Goal: Complete application form

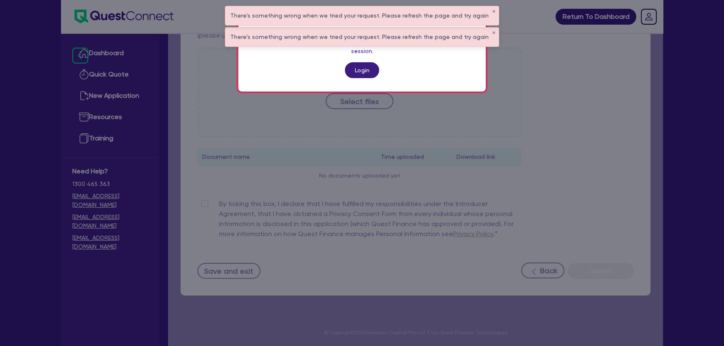
scroll to position [343, 0]
click at [363, 69] on link "Login" at bounding box center [362, 70] width 34 height 16
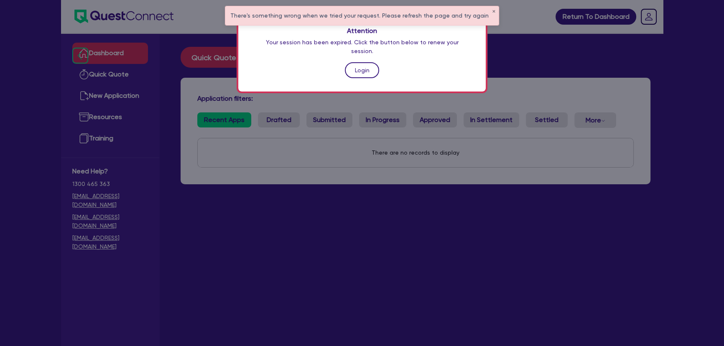
click at [375, 62] on link "Login" at bounding box center [362, 70] width 34 height 16
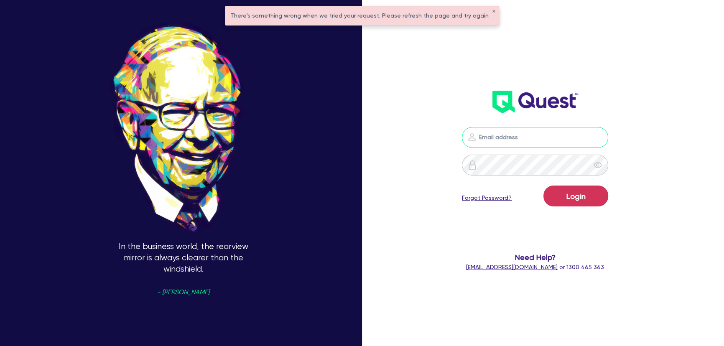
type input "joel.harding@quest.finance"
click at [593, 206] on button "Login" at bounding box center [576, 196] width 65 height 21
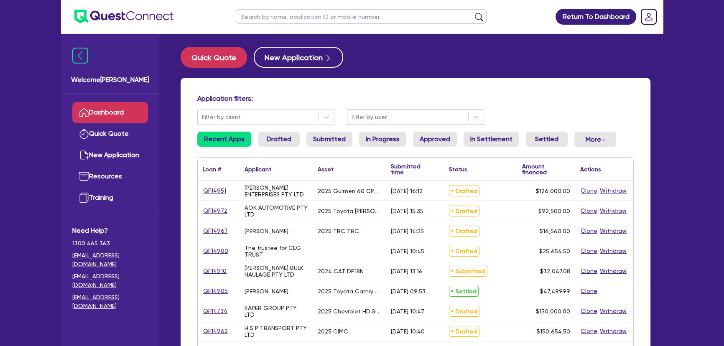
click at [418, 120] on div at bounding box center [408, 117] width 112 height 10
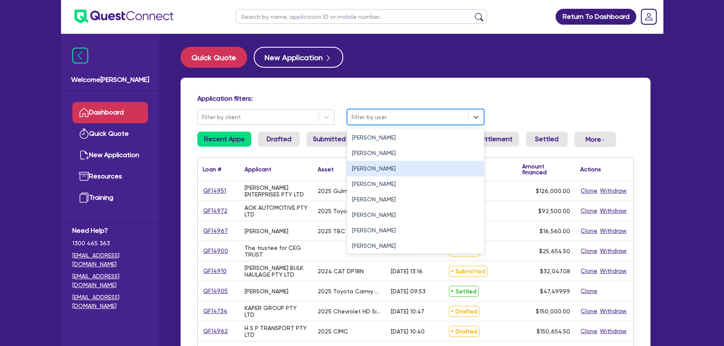
click at [386, 165] on div "Joel Harding" at bounding box center [415, 168] width 137 height 15
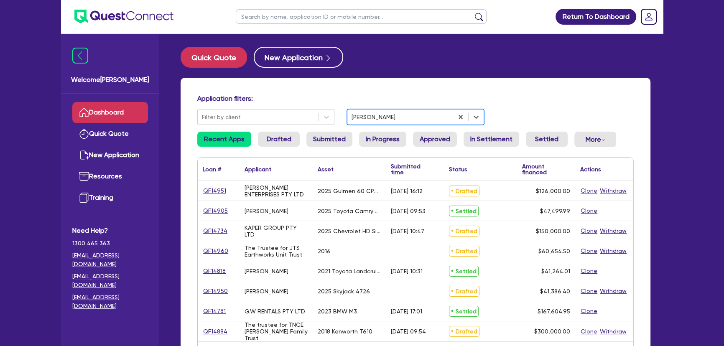
scroll to position [38, 0]
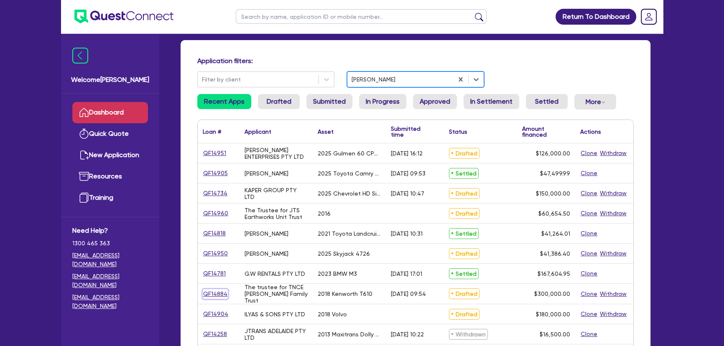
click at [222, 294] on link "QF14884" at bounding box center [215, 294] width 25 height 10
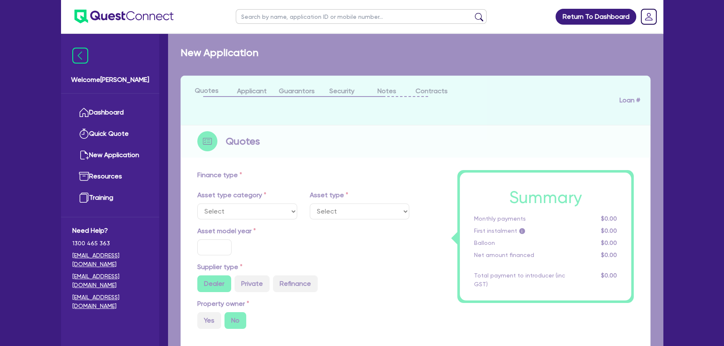
select select "PRIMARY_ASSETS"
type input "2018"
radio input "true"
type input "300,000"
type input "2"
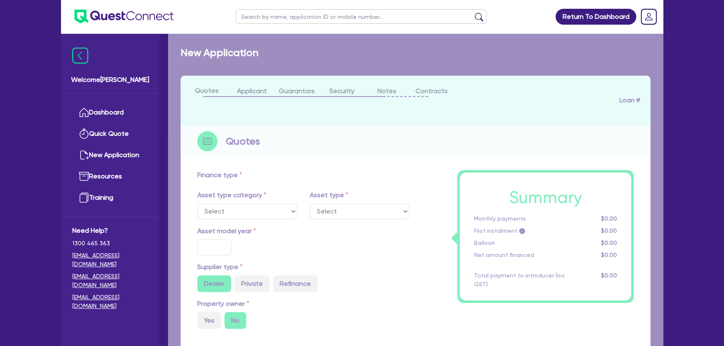
type input "6,000"
type input "7"
type input "454.55"
type input "227.27"
select select "HEAVY_TRUCKS"
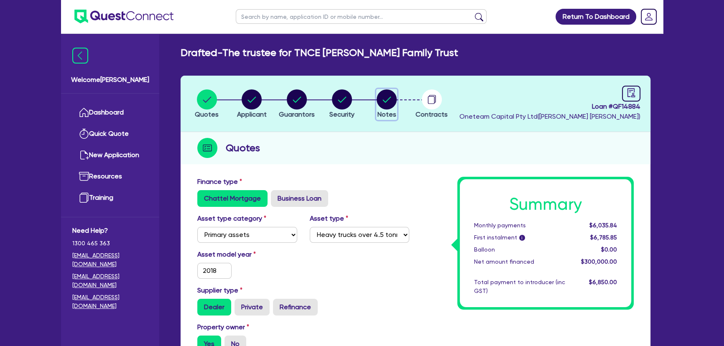
click at [386, 96] on circle "button" at bounding box center [387, 99] width 20 height 20
select select "Other"
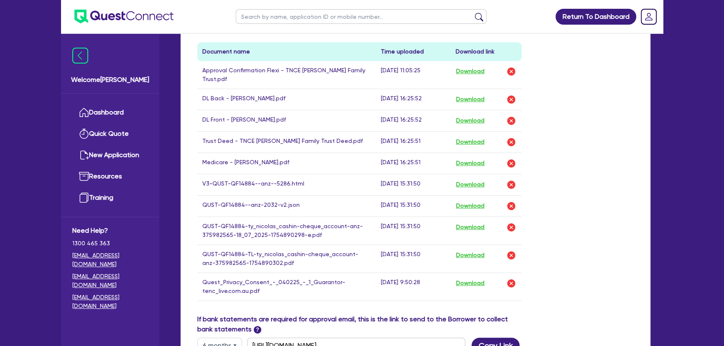
scroll to position [570, 0]
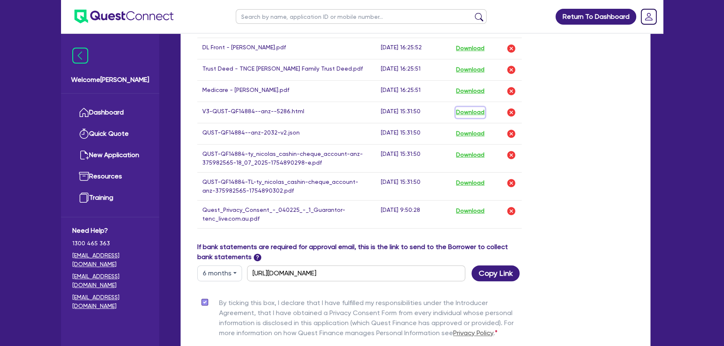
click at [465, 107] on button "Download" at bounding box center [470, 112] width 29 height 11
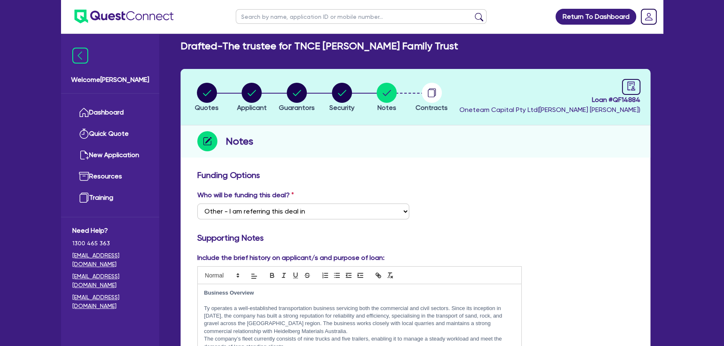
scroll to position [0, 0]
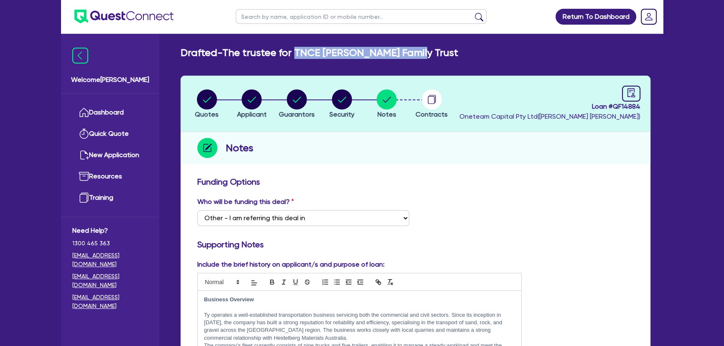
drag, startPoint x: 297, startPoint y: 53, endPoint x: 443, endPoint y: 59, distance: 145.7
copy div "TNCE Cashin Family Trust Quotes Applicant Guarantors Security Notes Contracts"
click at [289, 97] on circle "button" at bounding box center [297, 99] width 20 height 20
select select "MR"
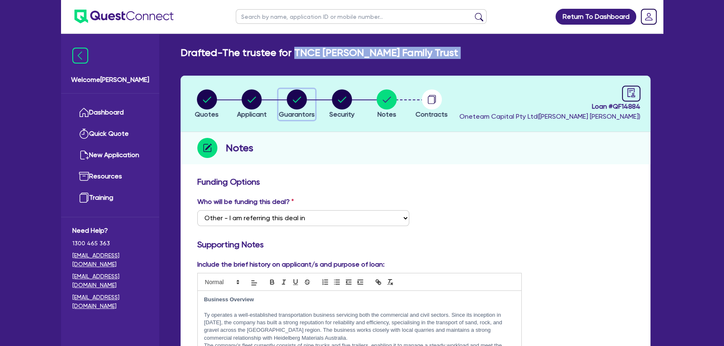
select select "VIC"
select select "MARRIED"
select select "PROPERTY"
select select "INVESTMENT_PROPERTY"
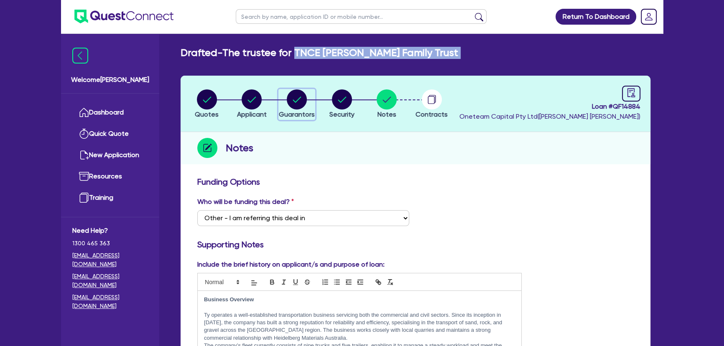
select select "INVESTMENT_PROPERTY"
select select "TRUCK"
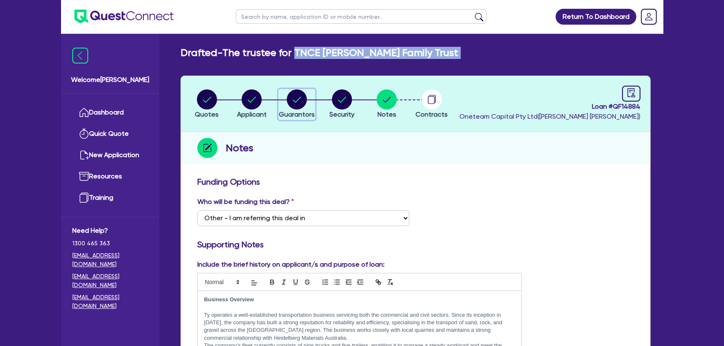
select select "TRUCK"
select select "TRAILER"
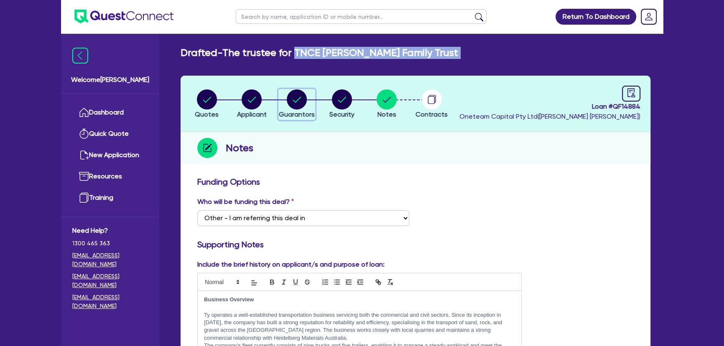
select select "TRAILER"
select select "MORTGAGE"
select select "INVESTMENT_PROPERTY_LOAN"
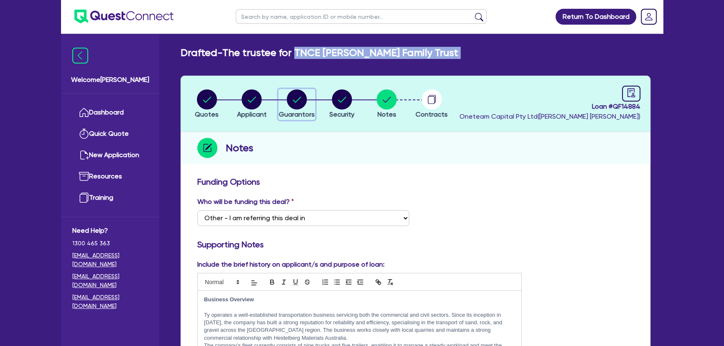
select select "TRUCK_LOAN"
select select "TRAILER_LOAN"
select select "TRUCK_LOAN"
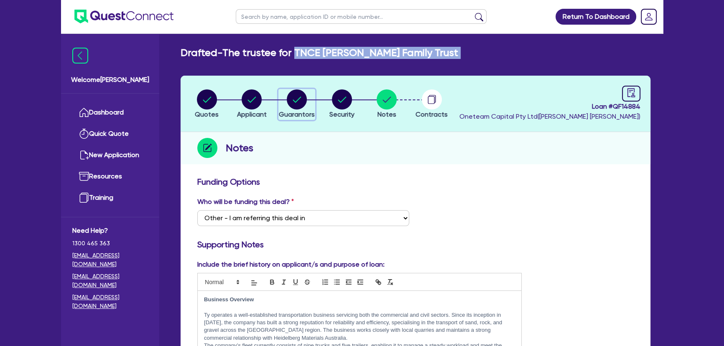
select select "TRUCK_LOAN"
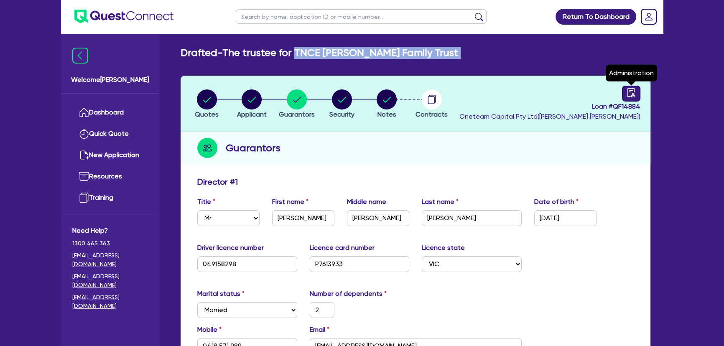
click at [623, 89] on link at bounding box center [631, 94] width 18 height 16
select select "DRAFTED_AMENDED"
select select "Capital Finance"
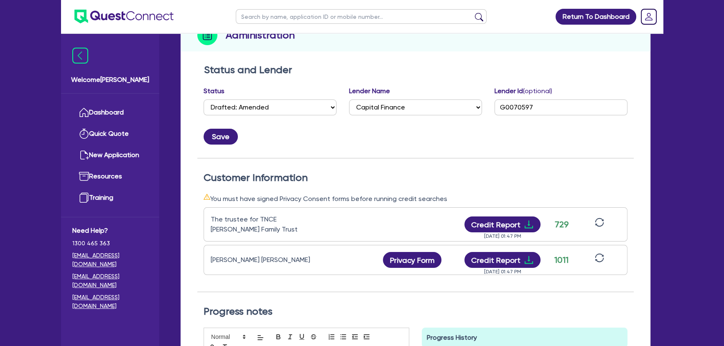
scroll to position [228, 0]
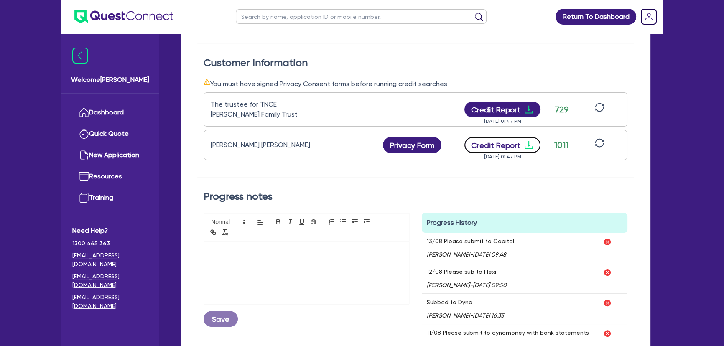
click at [528, 143] on icon "download" at bounding box center [529, 145] width 8 height 8
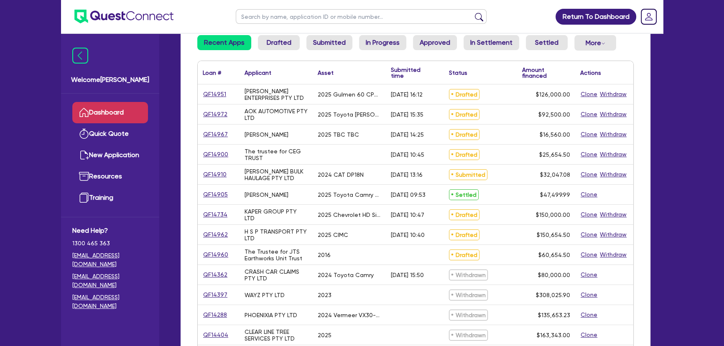
scroll to position [38, 0]
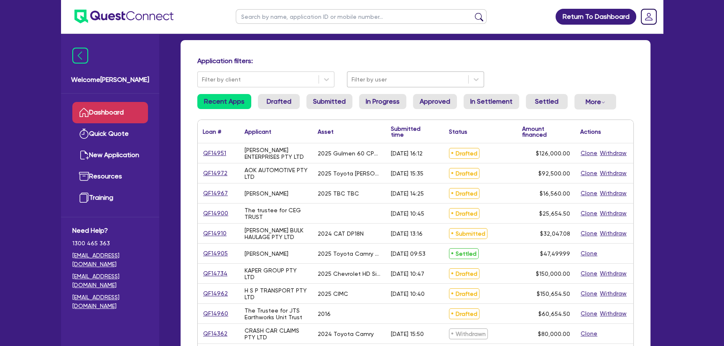
click at [397, 79] on div at bounding box center [408, 79] width 112 height 10
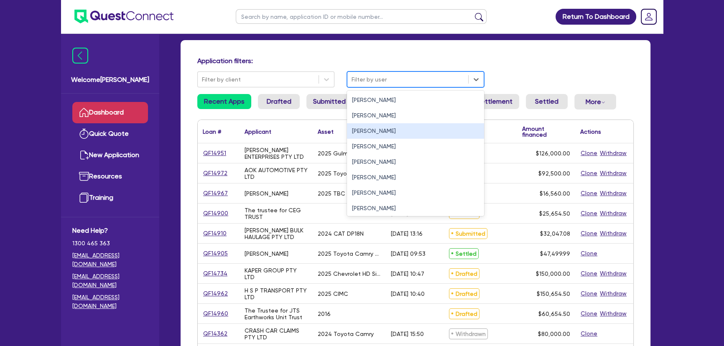
click at [371, 133] on div "Joel Harding" at bounding box center [415, 130] width 137 height 15
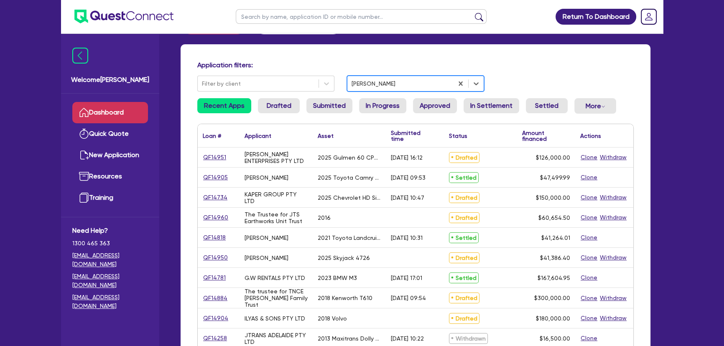
scroll to position [38, 0]
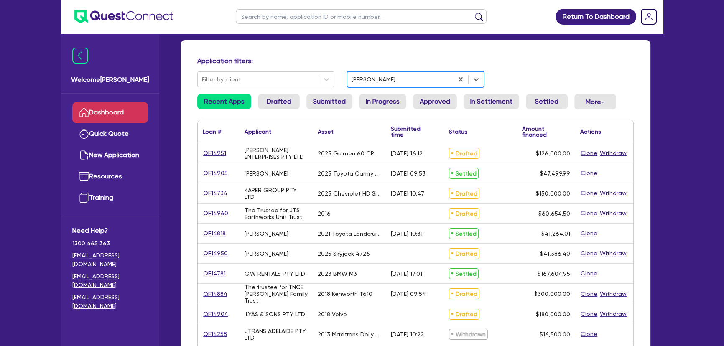
click at [226, 297] on div "QF14884" at bounding box center [218, 294] width 31 height 10
click at [224, 295] on link "QF14884" at bounding box center [215, 294] width 25 height 10
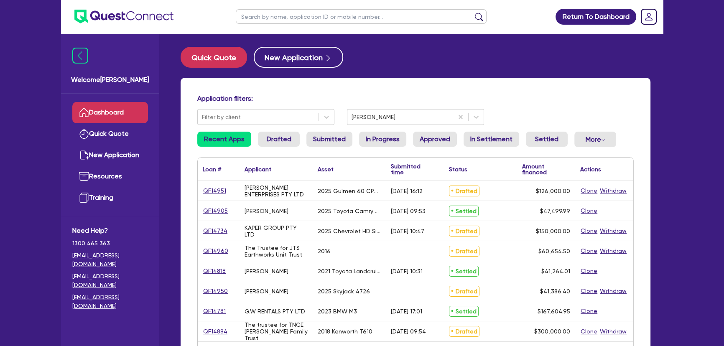
select select "PRIMARY_ASSETS"
select select "HEAVY_TRUCKS"
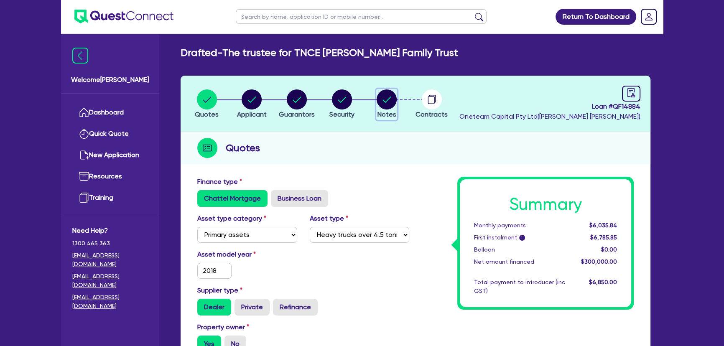
click at [386, 102] on circle "button" at bounding box center [387, 99] width 20 height 20
select select "Other"
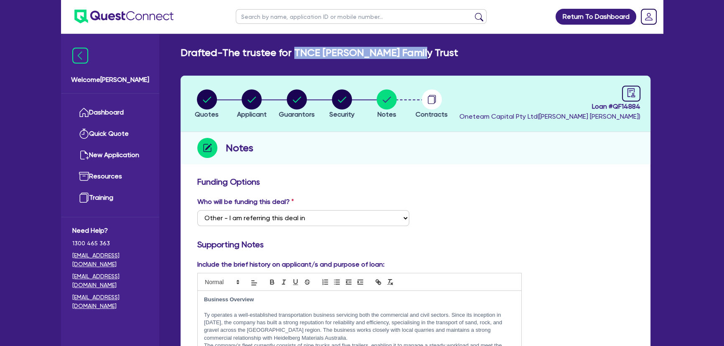
drag, startPoint x: 409, startPoint y: 50, endPoint x: 296, endPoint y: 50, distance: 112.5
click at [296, 50] on div "Drafted - The trustee for TNCE Cashin Family Trust" at bounding box center [415, 53] width 483 height 12
copy h2 "TNCE Cashin Family Trust"
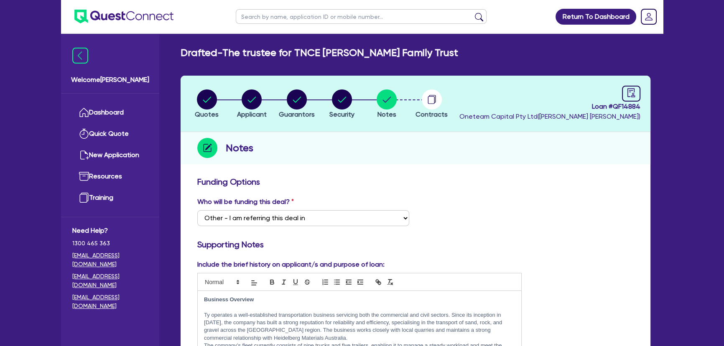
click at [153, 20] on img at bounding box center [123, 17] width 99 height 14
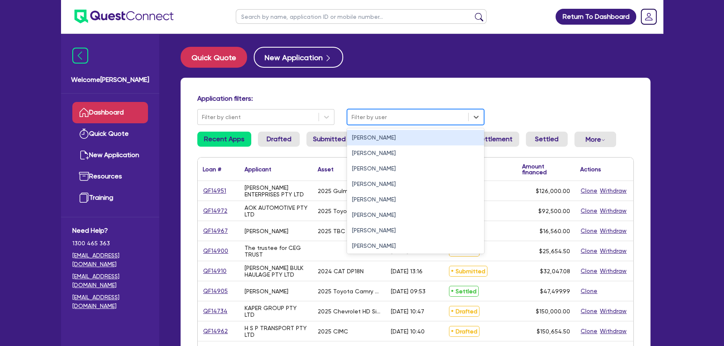
drag, startPoint x: 375, startPoint y: 114, endPoint x: 373, endPoint y: 118, distance: 4.5
click at [373, 115] on div at bounding box center [408, 117] width 112 height 10
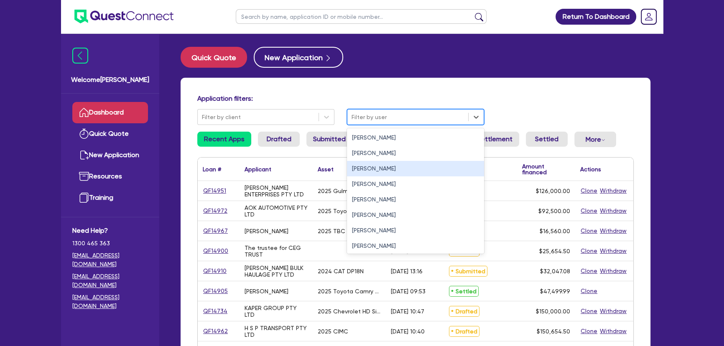
click at [363, 167] on div "Joel Harding" at bounding box center [415, 168] width 137 height 15
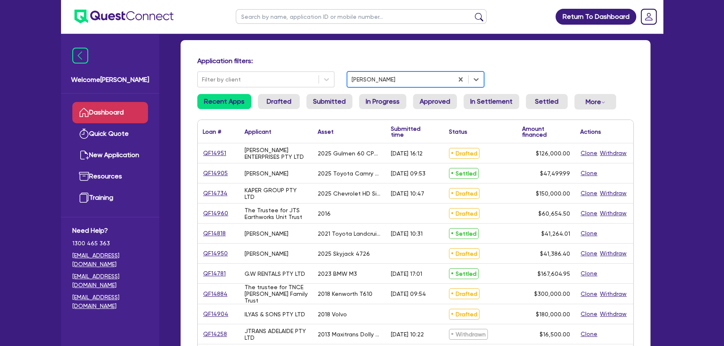
scroll to position [76, 0]
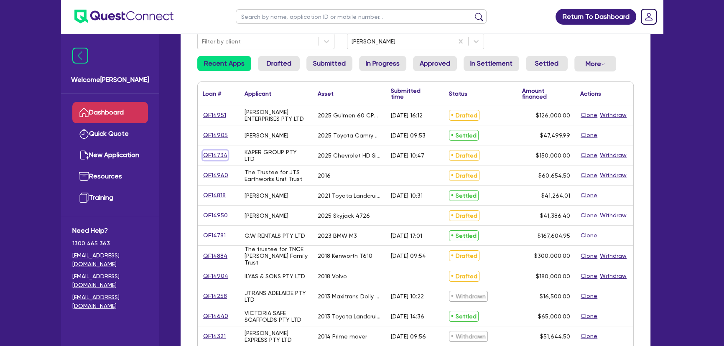
click at [216, 156] on link "QF14734" at bounding box center [215, 156] width 25 height 10
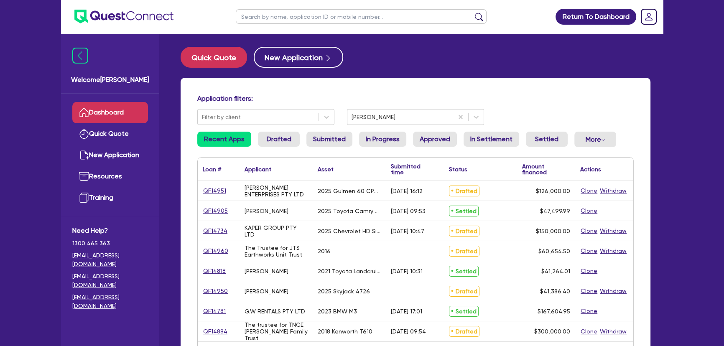
select select "CARS_AND_LIGHT_TRUCKS"
select select "PASSENGER_VEHICLES"
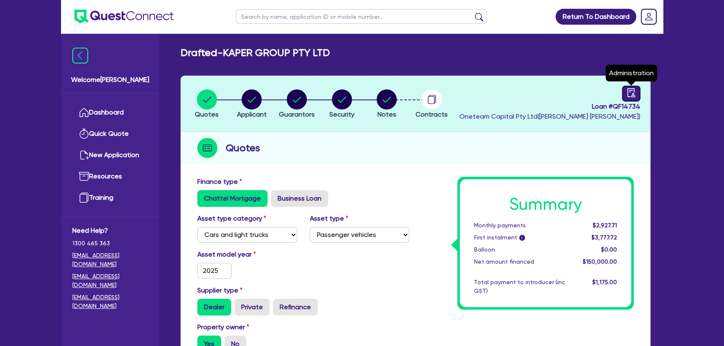
click at [634, 90] on icon "audit" at bounding box center [631, 92] width 9 height 9
select select "DRAFTED_AMENDED"
select select "Westpac"
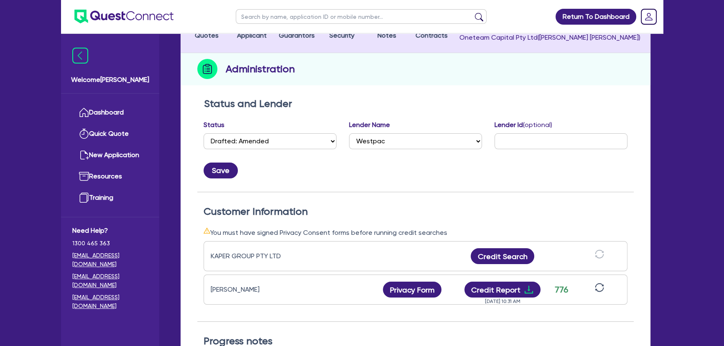
scroll to position [190, 0]
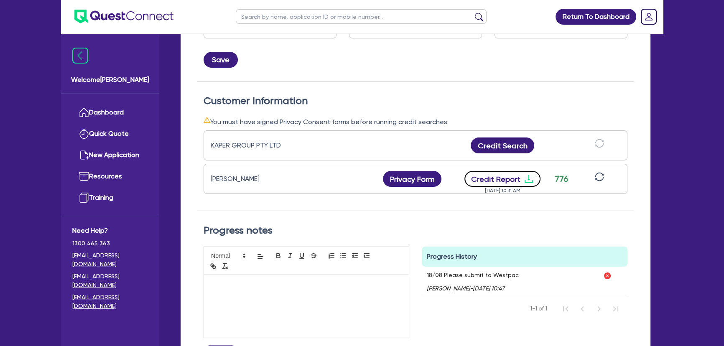
click at [526, 180] on icon "download" at bounding box center [529, 179] width 10 height 10
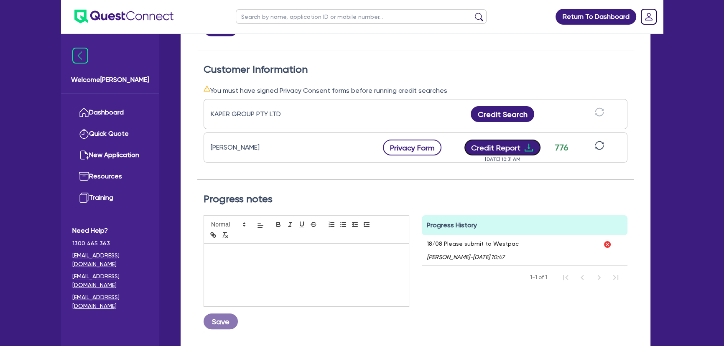
scroll to position [0, 0]
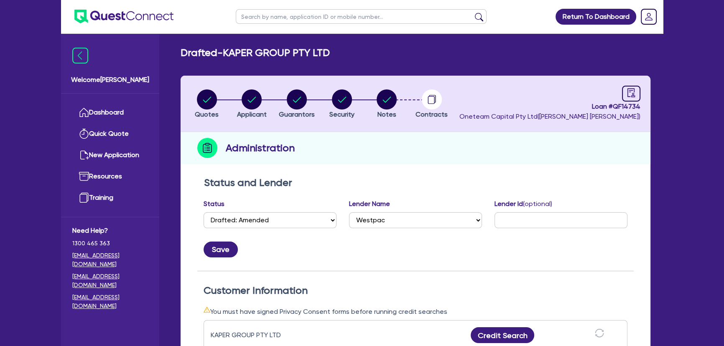
click at [113, 11] on img at bounding box center [123, 17] width 99 height 14
click at [132, 15] on img at bounding box center [123, 17] width 99 height 14
click at [161, 20] on img at bounding box center [123, 17] width 99 height 14
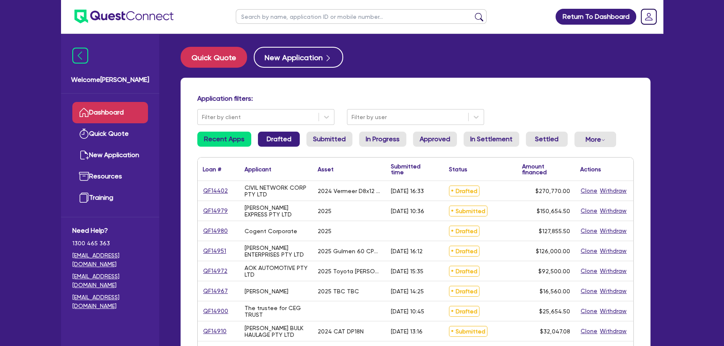
click at [275, 147] on li "Drafted" at bounding box center [279, 143] width 42 height 22
click at [307, 134] on link "Submitted" at bounding box center [330, 139] width 46 height 15
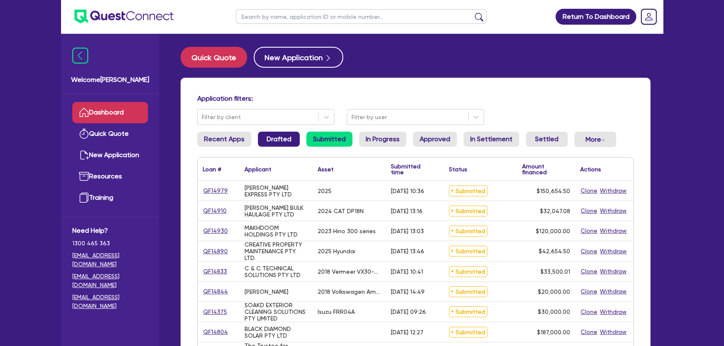
click at [272, 140] on link "Drafted" at bounding box center [279, 139] width 42 height 15
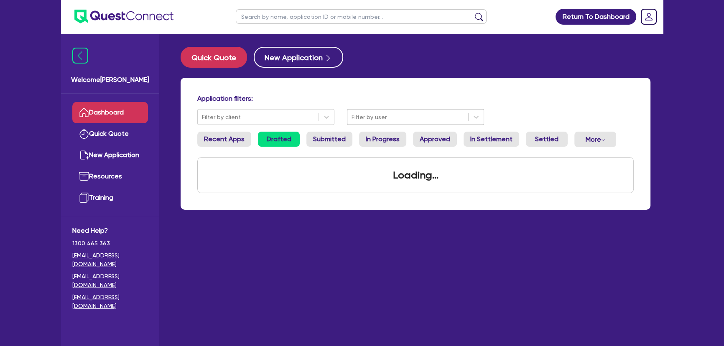
click at [393, 113] on div at bounding box center [408, 117] width 112 height 10
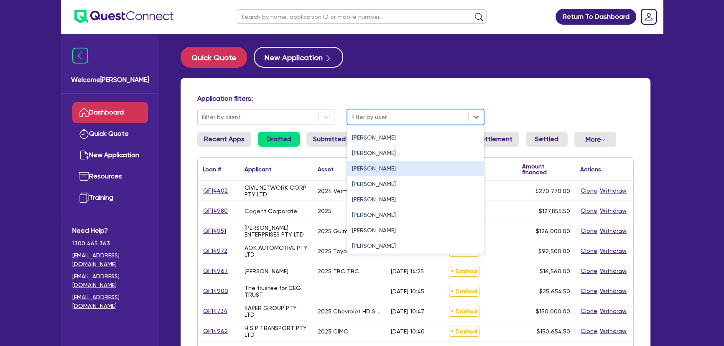
click at [375, 171] on div "Joel Harding" at bounding box center [415, 168] width 137 height 15
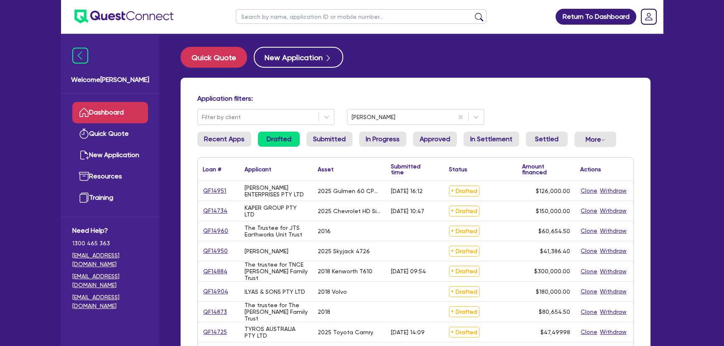
click at [259, 21] on input "text" at bounding box center [361, 16] width 251 height 15
click at [473, 13] on button "submit" at bounding box center [479, 19] width 13 height 12
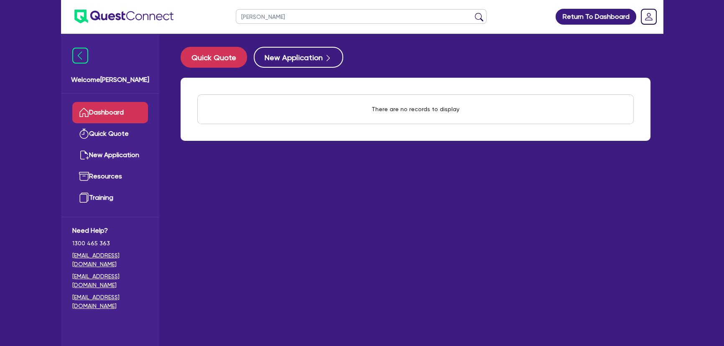
type input "Toby"
click at [473, 13] on button "submit" at bounding box center [479, 19] width 13 height 12
click at [260, 21] on input "Toby" at bounding box center [361, 16] width 251 height 15
click at [306, 59] on button "New Application" at bounding box center [298, 57] width 89 height 21
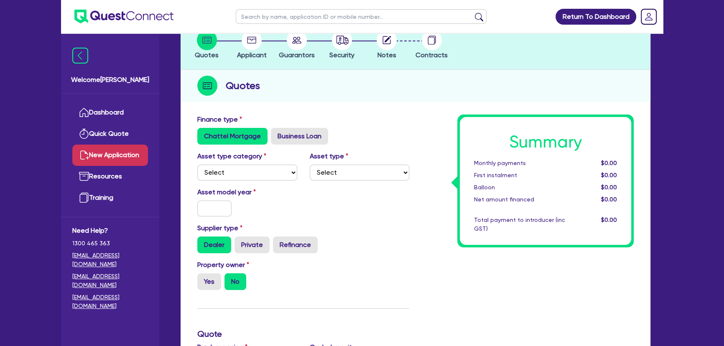
scroll to position [114, 0]
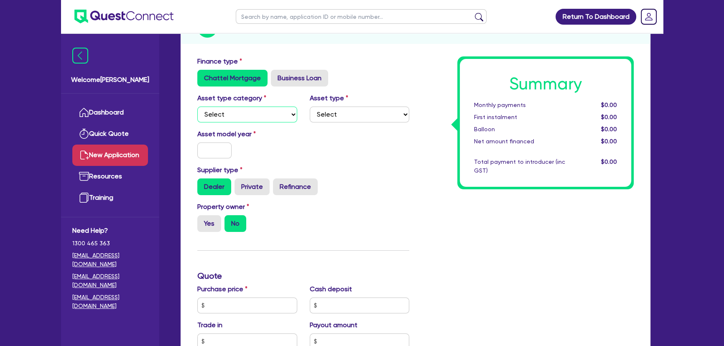
click at [242, 115] on select "Select Cars and light trucks Primary assets Secondary assets Tertiary assets" at bounding box center [247, 115] width 100 height 16
click at [251, 112] on select "Select Cars and light trucks Primary assets Secondary assets Tertiary assets" at bounding box center [247, 115] width 100 height 16
select select "PRIMARY_ASSETS"
click at [197, 107] on select "Select Cars and light trucks Primary assets Secondary assets Tertiary assets" at bounding box center [247, 115] width 100 height 16
click at [366, 116] on select "Select Heavy trucks over 4.5 tonne Trailers Bus and coaches Yellow goods and ex…" at bounding box center [360, 115] width 100 height 16
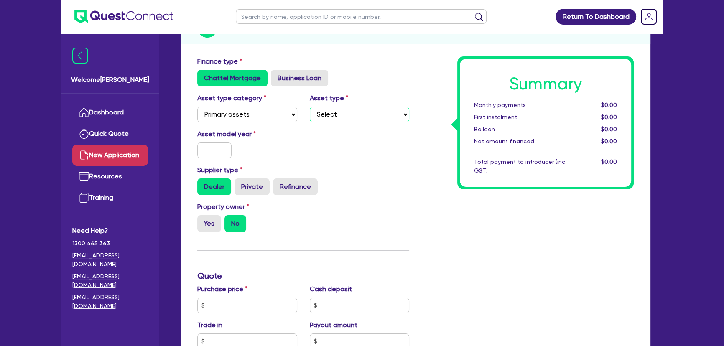
select select "YELLOW_GOODS_AND_EXCAVATORS"
click at [310, 107] on select "Select Heavy trucks over 4.5 tonne Trailers Bus and coaches Yellow goods and ex…" at bounding box center [360, 115] width 100 height 16
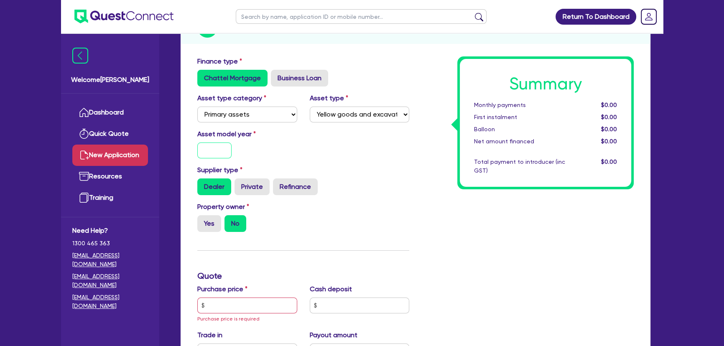
click at [227, 149] on input "text" at bounding box center [214, 151] width 34 height 16
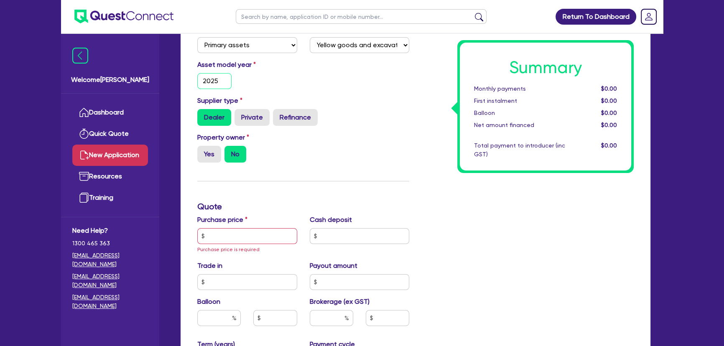
scroll to position [228, 0]
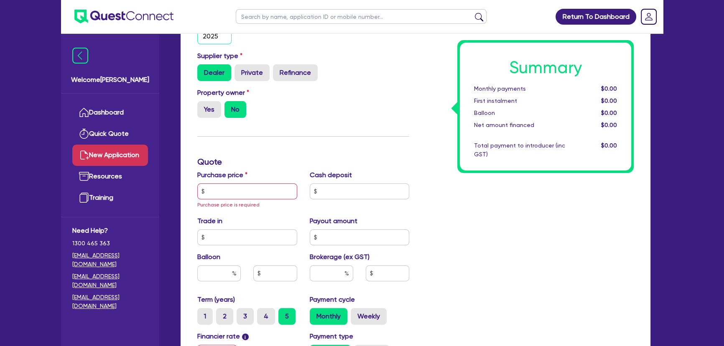
type input "2025"
click at [234, 195] on input "text" at bounding box center [247, 192] width 100 height 16
type input "3"
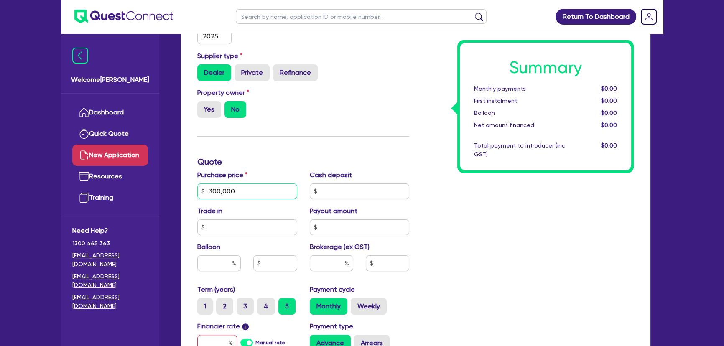
type input "300,000"
click at [329, 193] on input "text" at bounding box center [360, 192] width 100 height 16
type input "60,000"
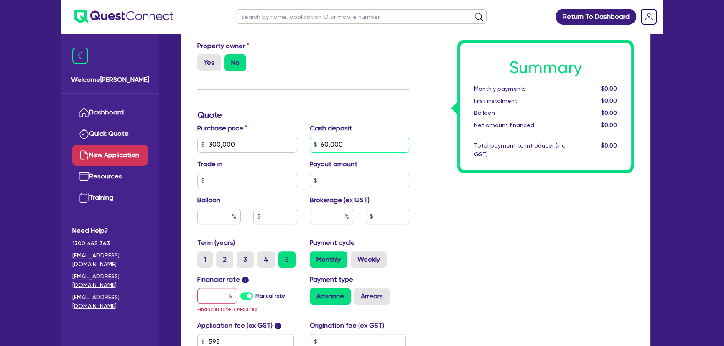
scroll to position [342, 0]
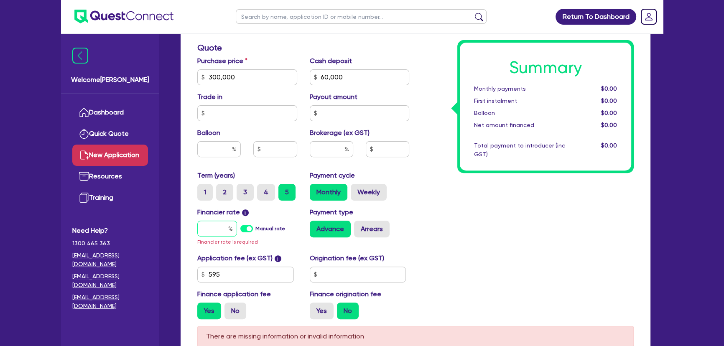
click at [219, 225] on input "text" at bounding box center [217, 229] width 40 height 16
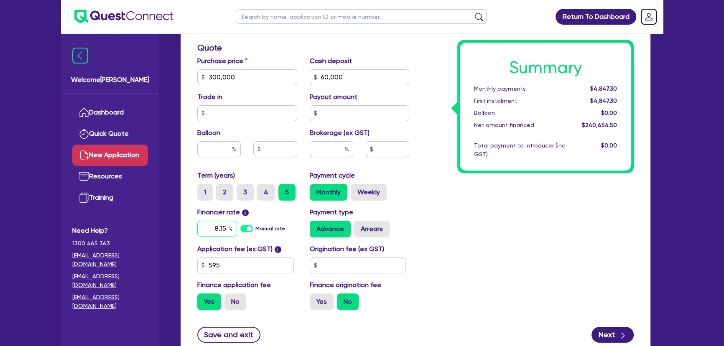
type input "8.15"
click at [322, 147] on input "text" at bounding box center [331, 149] width 43 height 16
type input "4"
click at [451, 197] on div "Summary Monthly payments $4,863.87 First instalment $4,863.87 Balloon $0.00 Net…" at bounding box center [528, 72] width 225 height 489
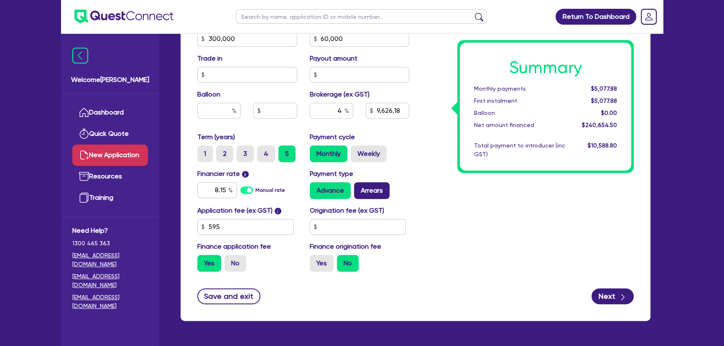
scroll to position [368, 0]
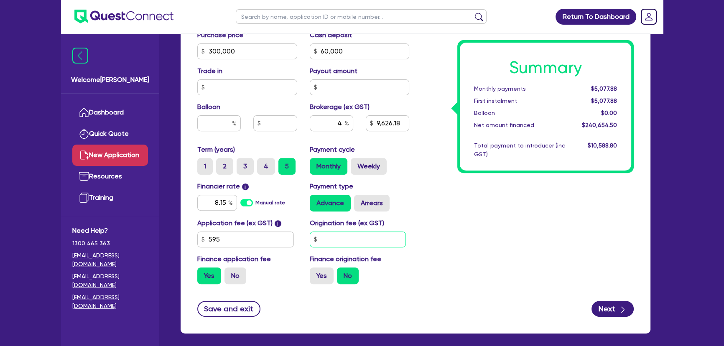
click at [358, 244] on input "text" at bounding box center [358, 240] width 97 height 16
click at [233, 234] on input "595" at bounding box center [245, 240] width 97 height 16
click at [355, 241] on input "text" at bounding box center [358, 240] width 97 height 16
click at [607, 307] on button "Next" at bounding box center [613, 309] width 42 height 16
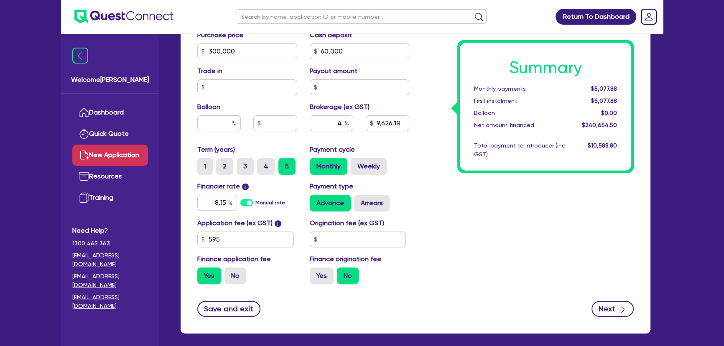
type input "9,626.18"
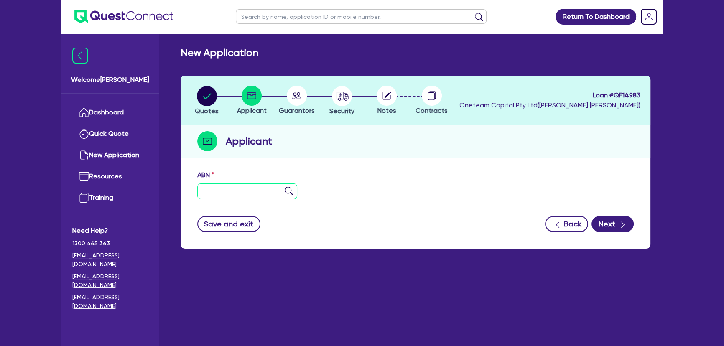
click at [243, 197] on input "text" at bounding box center [247, 192] width 100 height 16
paste input "24 183 587 815"
type input "24 183 587 815"
click at [290, 189] on img at bounding box center [289, 191] width 8 height 8
type input "[PERSON_NAME]"
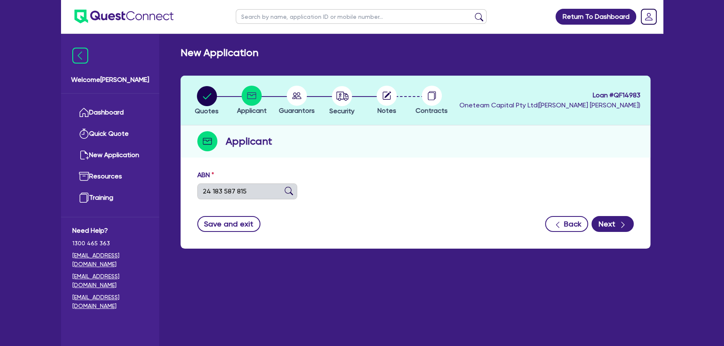
type input "PRIDE EARTHWORX"
select select "SOLE_TRADER"
type input "15/09/2022"
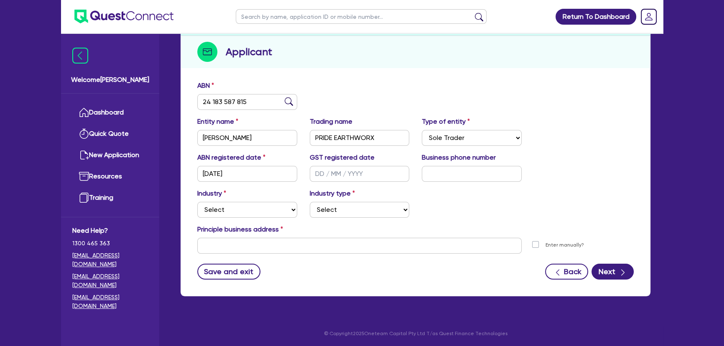
scroll to position [90, 0]
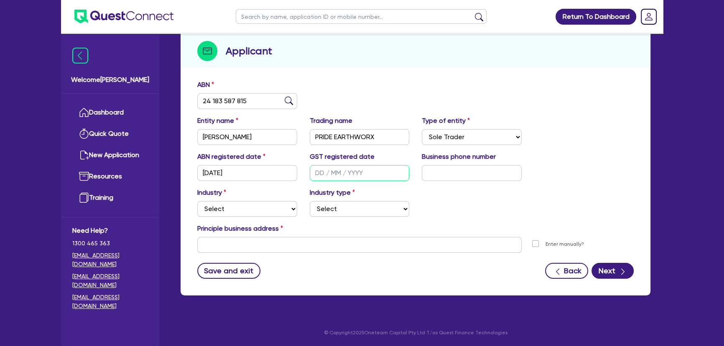
click at [355, 176] on input "text" at bounding box center [360, 173] width 100 height 16
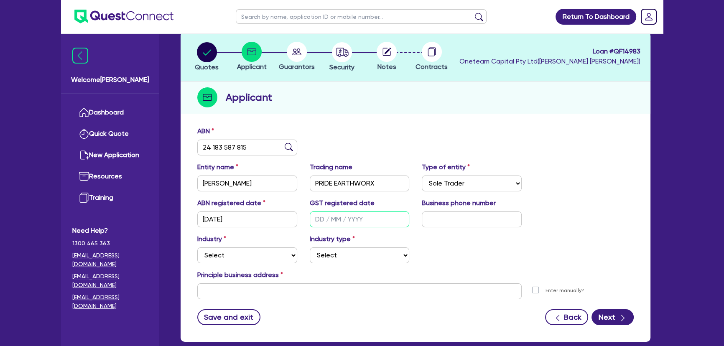
scroll to position [0, 0]
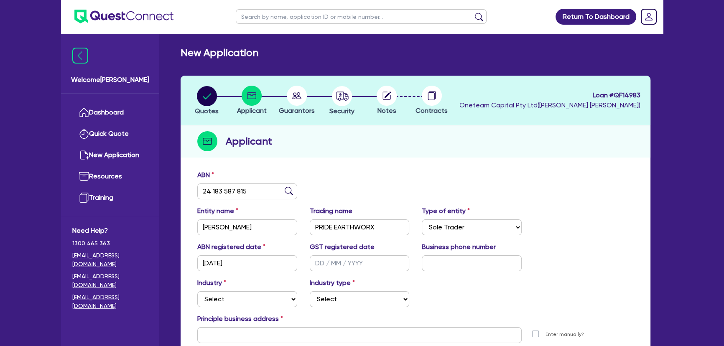
click at [326, 102] on li "Security" at bounding box center [341, 100] width 45 height 29
click at [337, 102] on circle "button" at bounding box center [342, 96] width 20 height 20
select select "PRIMARY_ASSETS"
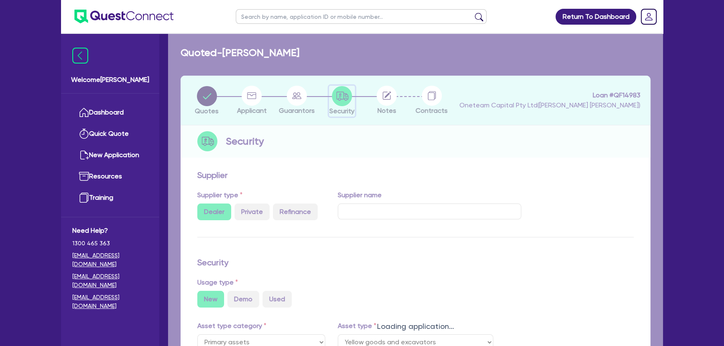
select select "YELLOW_GOODS_AND_EXCAVATORS"
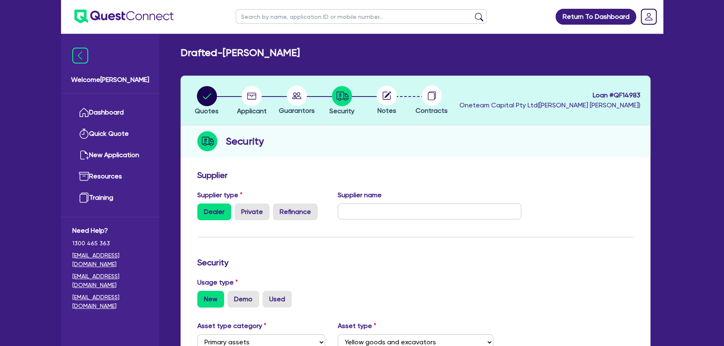
click at [393, 100] on circle at bounding box center [387, 96] width 20 height 20
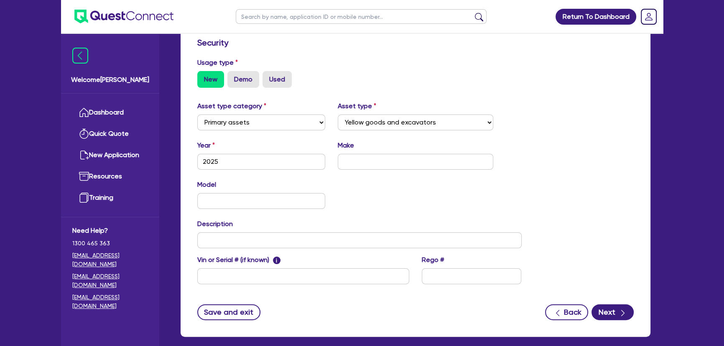
scroll to position [261, 0]
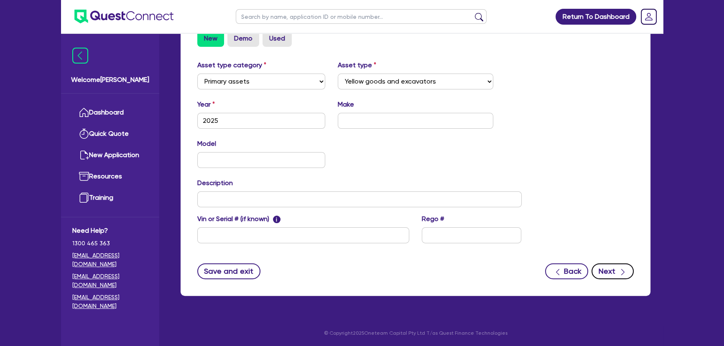
click at [611, 265] on button "Next" at bounding box center [613, 271] width 42 height 16
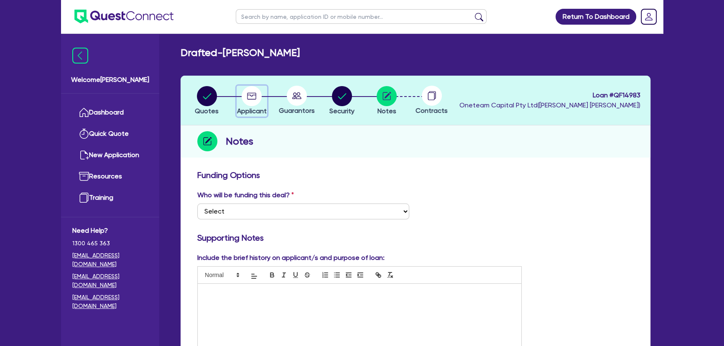
click at [260, 91] on circle "button" at bounding box center [252, 96] width 20 height 20
select select "SOLE_TRADER"
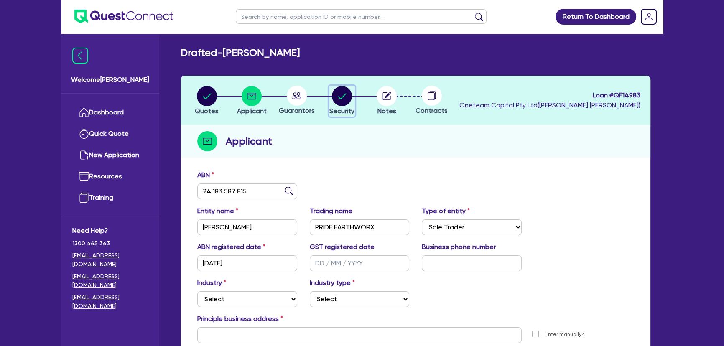
click at [331, 109] on span "Security" at bounding box center [342, 111] width 25 height 8
select select "PRIMARY_ASSETS"
select select "YELLOW_GOODS_AND_EXCAVATORS"
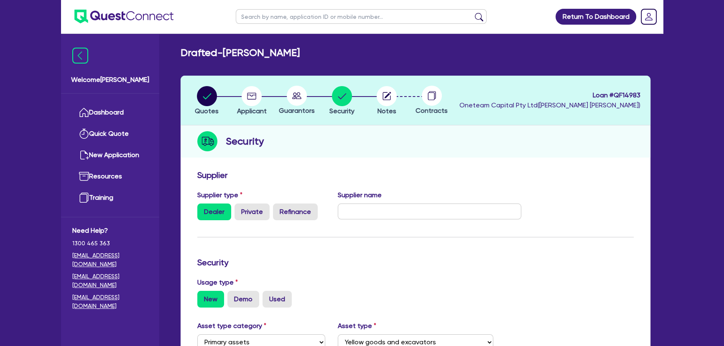
click at [399, 100] on li "Notes" at bounding box center [386, 100] width 45 height 29
click at [383, 97] on icon "button" at bounding box center [387, 96] width 8 height 8
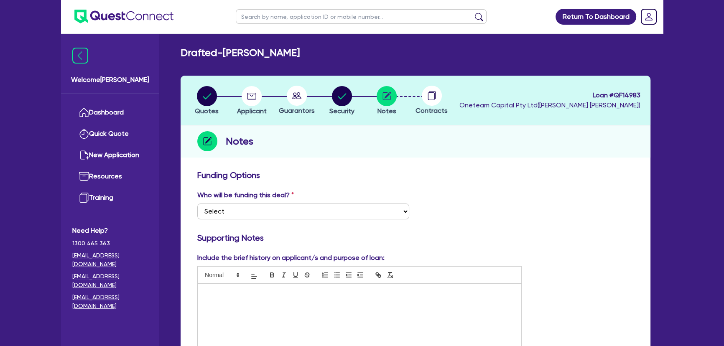
click at [138, 11] on img at bounding box center [123, 17] width 99 height 14
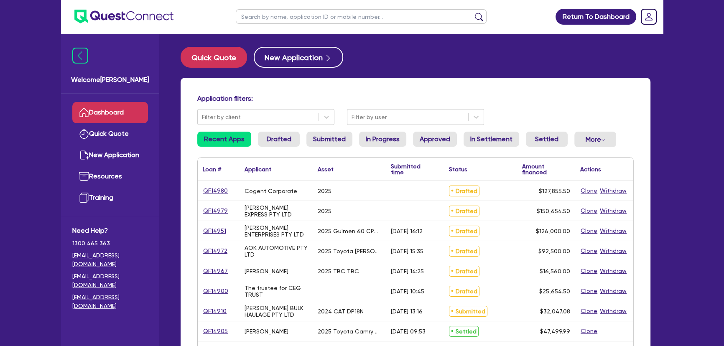
click at [311, 18] on input "text" at bounding box center [361, 16] width 251 height 15
paste input "QF14877"
type input "QF14877"
click at [473, 13] on button "submit" at bounding box center [479, 19] width 13 height 12
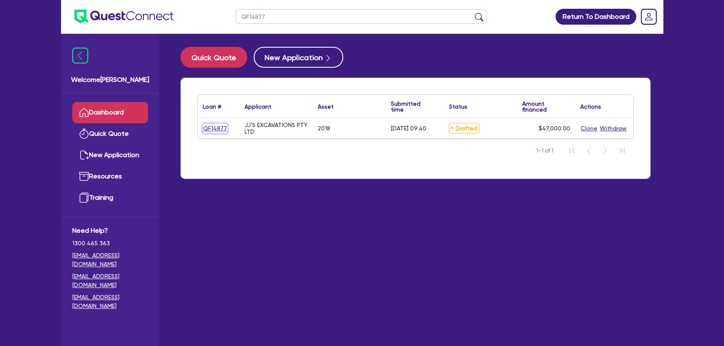
click at [211, 130] on link "QF14877" at bounding box center [215, 129] width 25 height 10
select select "PRIMARY_ASSETS"
select select "CONSTRUCTION_AND_EARTHMOVING_EQUIPMENT"
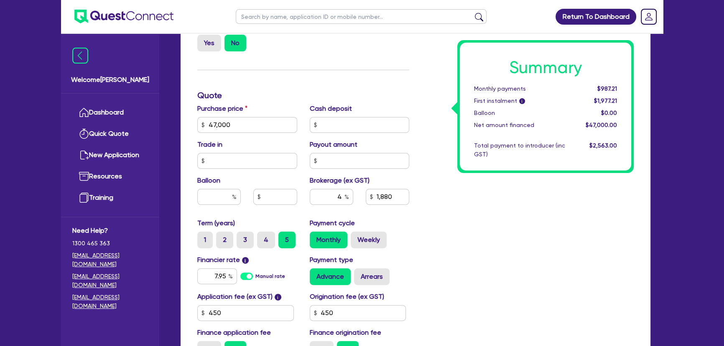
scroll to position [380, 0]
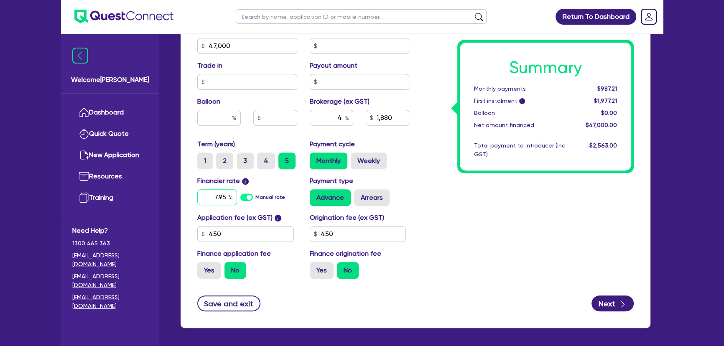
click at [209, 201] on input "7.95" at bounding box center [217, 197] width 40 height 16
drag, startPoint x: 213, startPoint y: 196, endPoint x: 227, endPoint y: 198, distance: 14.4
click at [227, 198] on input "7.95" at bounding box center [217, 197] width 40 height 16
type input "47,000"
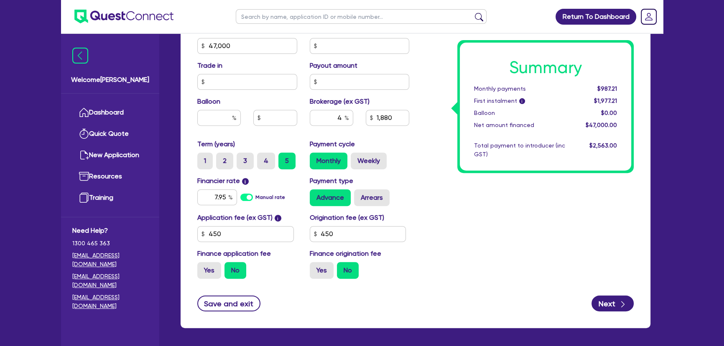
type input "1,880"
type input "47,000"
type input "1,880"
click at [227, 211] on div "Financier rate i 7.95 Manual rate Payment type Advance Arrears" at bounding box center [303, 194] width 225 height 37
drag, startPoint x: 207, startPoint y: 193, endPoint x: 233, endPoint y: 193, distance: 26.3
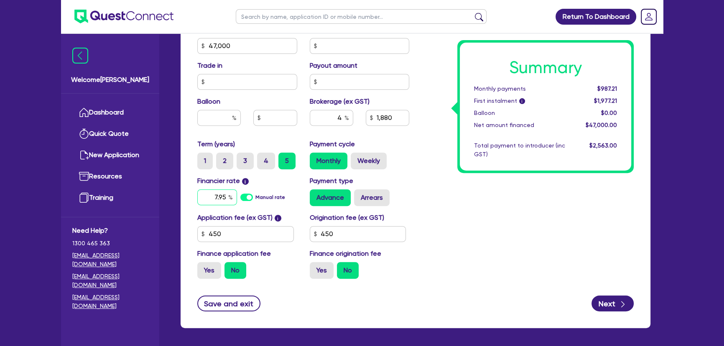
click at [233, 193] on input "7.95" at bounding box center [217, 197] width 40 height 16
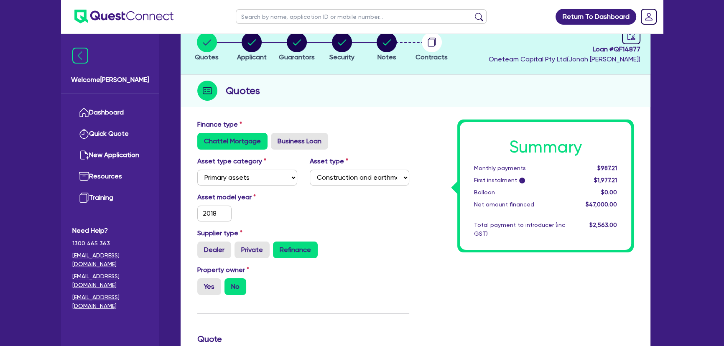
scroll to position [0, 0]
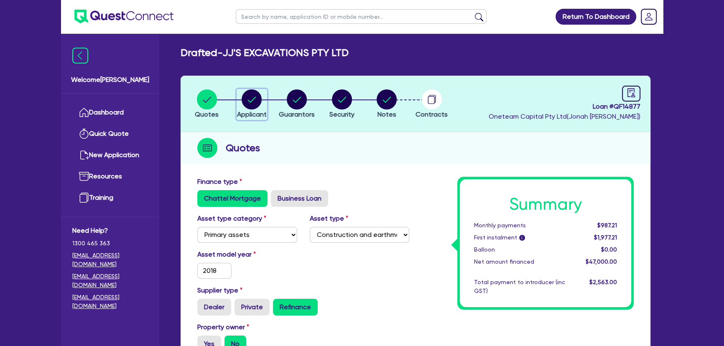
click at [238, 104] on div "button" at bounding box center [252, 99] width 30 height 20
select select "COMPANY"
select select "BUILDING_CONSTRUCTION"
select select "TRADES_SERVICES_CONSUMERS"
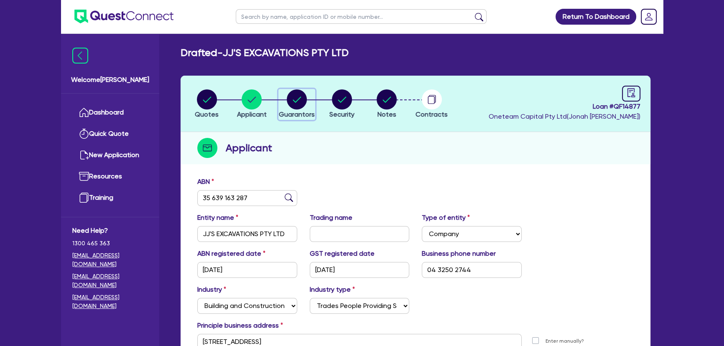
click at [289, 102] on circle "button" at bounding box center [297, 99] width 20 height 20
select select "MR"
select select "VIC"
select select "SINGLE"
select select "EQUIPMENT"
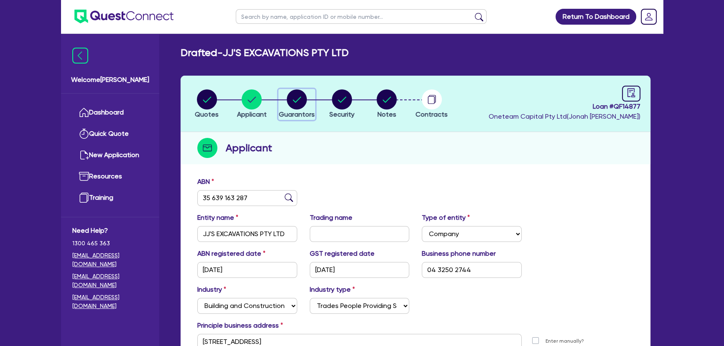
select select "EQUIPMENT"
select select "VEHICLE"
select select "EQUIPMENT_LOAN"
select select "VEHICLE_LOAN"
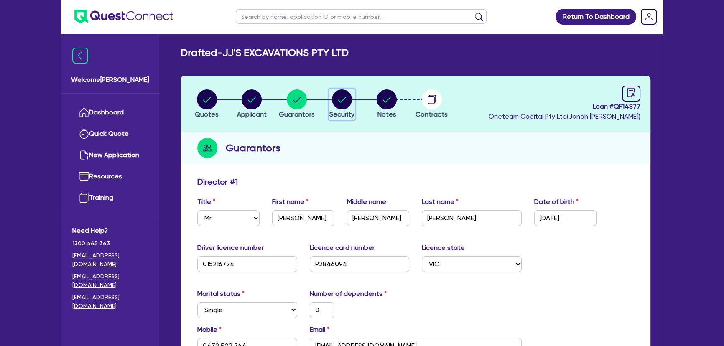
click at [337, 110] on button "Security" at bounding box center [342, 104] width 26 height 31
select select "PRIMARY_ASSETS"
select select "CONSTRUCTION_AND_EARTHMOVING_EQUIPMENT"
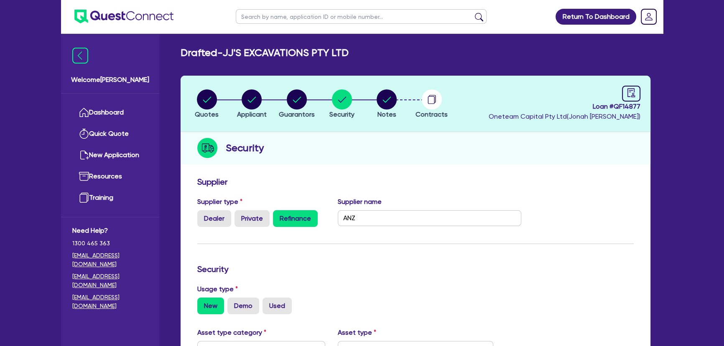
click at [375, 108] on li "Notes" at bounding box center [386, 103] width 45 height 29
click at [386, 106] on circle "button" at bounding box center [387, 99] width 20 height 20
select select "Other"
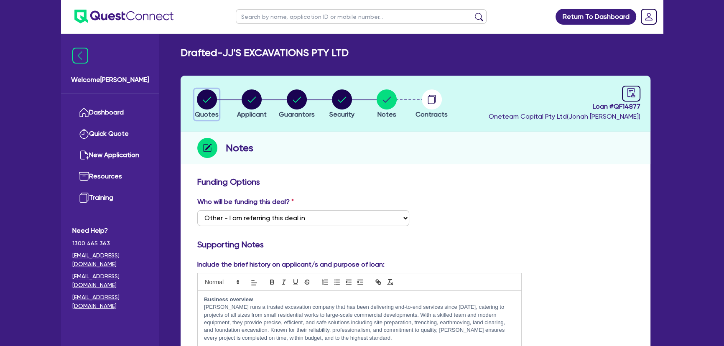
click at [202, 97] on circle "button" at bounding box center [207, 99] width 20 height 20
select select "PRIMARY_ASSETS"
select select "CONSTRUCTION_AND_EARTHMOVING_EQUIPMENT"
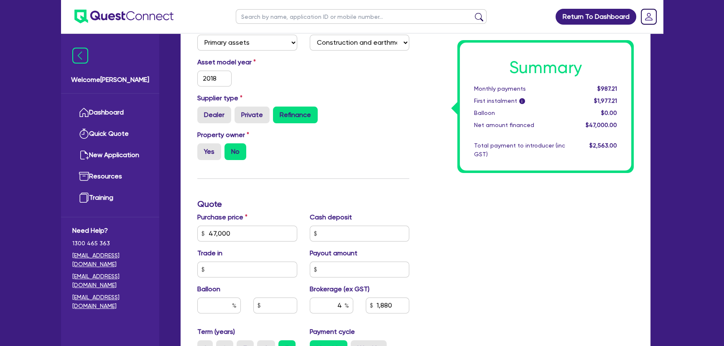
scroll to position [184, 0]
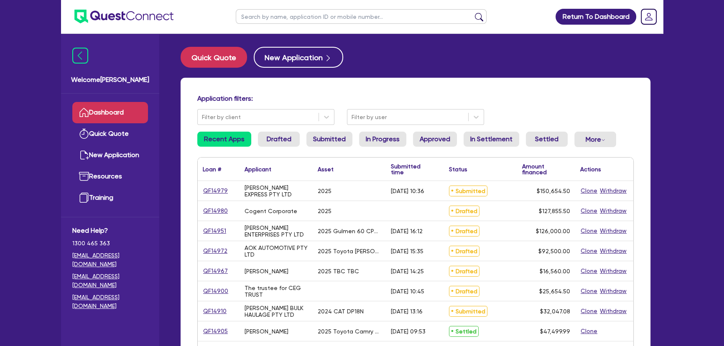
click at [280, 18] on input "text" at bounding box center [361, 16] width 251 height 15
paste input "BNC Civil Pty Ltd"
click at [473, 13] on button "submit" at bounding box center [479, 19] width 13 height 12
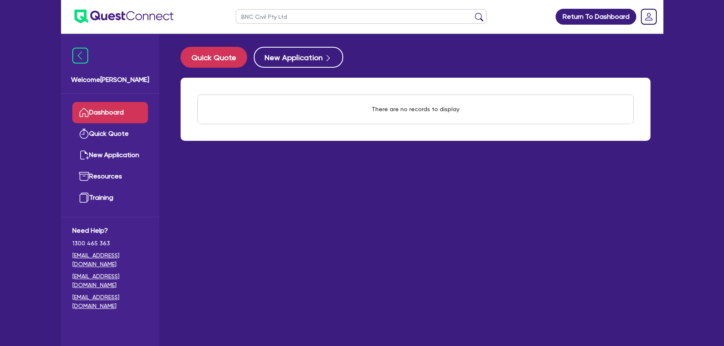
drag, startPoint x: 297, startPoint y: 17, endPoint x: 267, endPoint y: 17, distance: 29.7
click at [267, 17] on input "BNC Civil Pty Ltd" at bounding box center [361, 16] width 251 height 15
type input "BNC Civil"
click at [473, 13] on button "submit" at bounding box center [479, 19] width 13 height 12
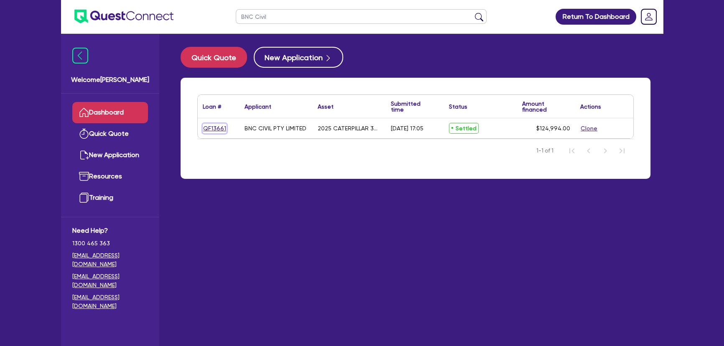
click at [218, 130] on link "QF13661" at bounding box center [215, 129] width 24 height 10
select select "PRIMARY_ASSETS"
select select "YELLOW_GOODS_AND_EXCAVATORS"
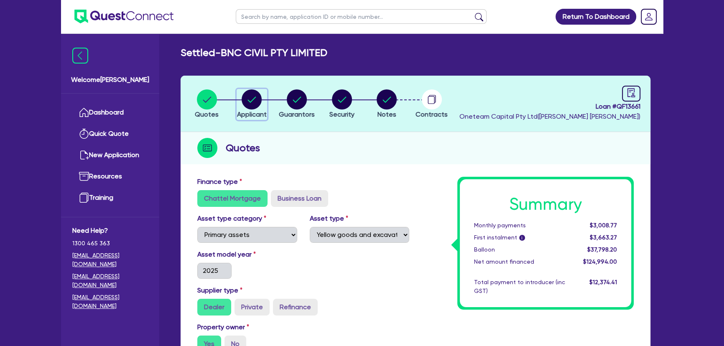
click at [248, 97] on circle "button" at bounding box center [252, 99] width 20 height 20
select select "COMPANY"
select select "BUILDING_CONSTRUCTION"
select select "TRADES_SERVICES_CONSUMERS"
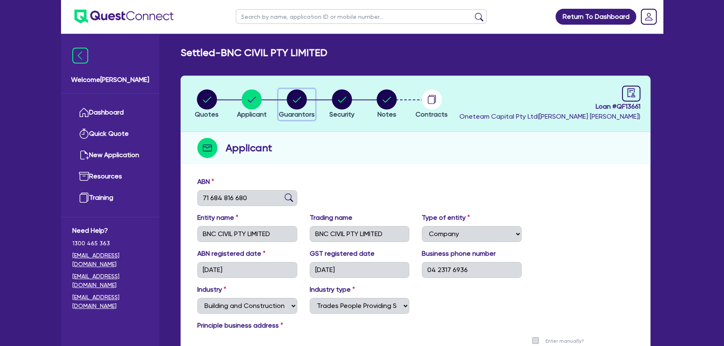
click at [291, 94] on circle "button" at bounding box center [297, 99] width 20 height 20
select select "MRS"
select select "[GEOGRAPHIC_DATA]"
select select "MARRIED"
select select "PROPERTY"
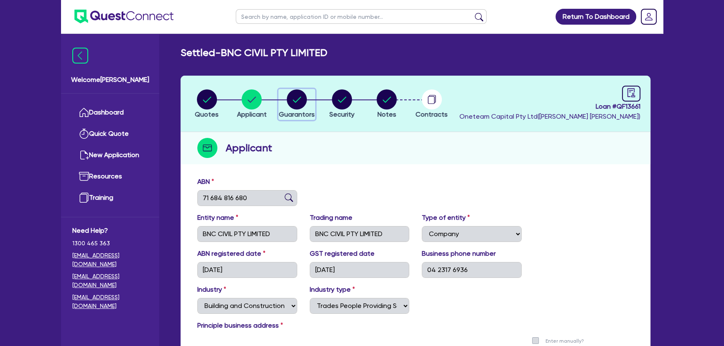
select select "CASH"
select select "HOUSEHOLD_PERSONAL"
select select "VEHICLE"
select select "MORTGAGE"
select select "MR"
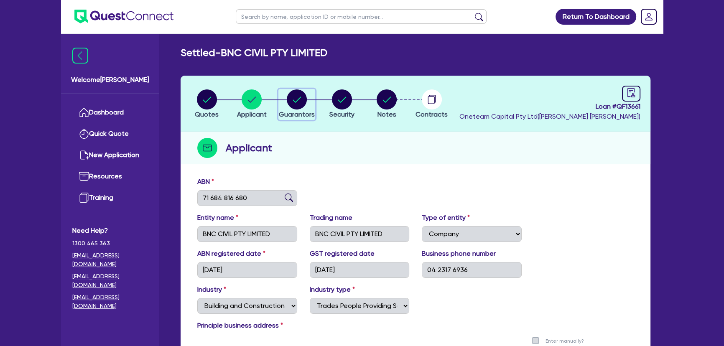
select select "[GEOGRAPHIC_DATA]"
select select "MARRIED"
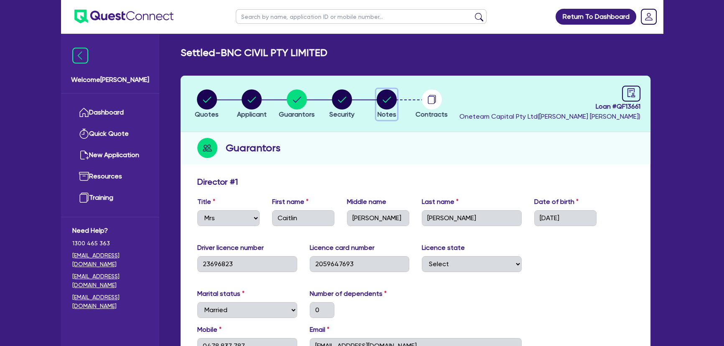
click at [382, 93] on circle "button" at bounding box center [387, 99] width 20 height 20
select select "Quest Finance - Own Book"
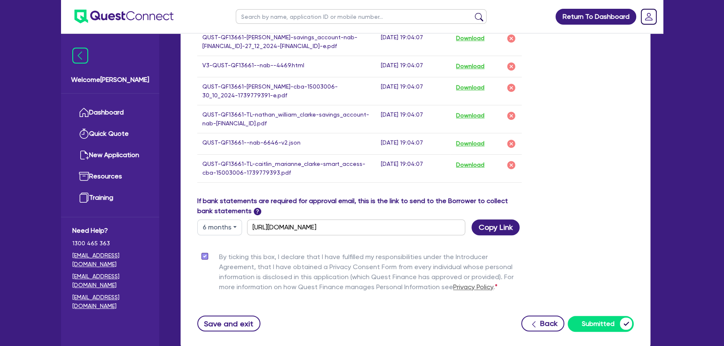
scroll to position [774, 0]
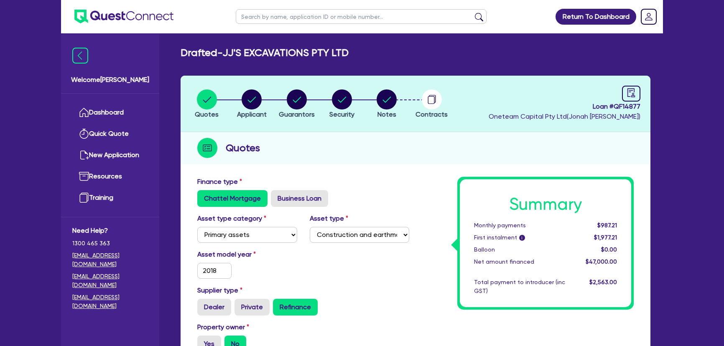
select select "PRIMARY_ASSETS"
select select "CONSTRUCTION_AND_EARTHMOVING_EQUIPMENT"
